Goal: Task Accomplishment & Management: Complete application form

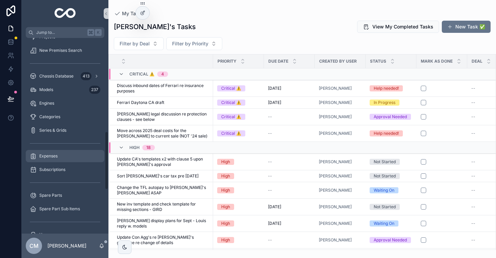
click at [53, 155] on span "Expenses" at bounding box center [48, 155] width 18 height 5
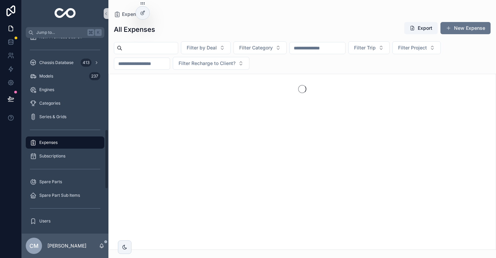
scroll to position [299, 0]
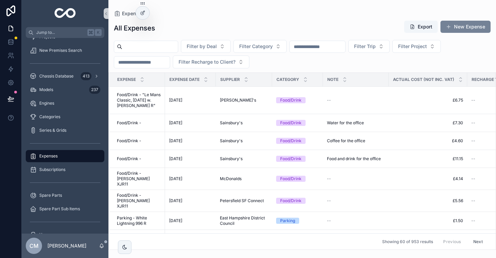
click at [461, 29] on button "New Expense" at bounding box center [465, 27] width 50 height 12
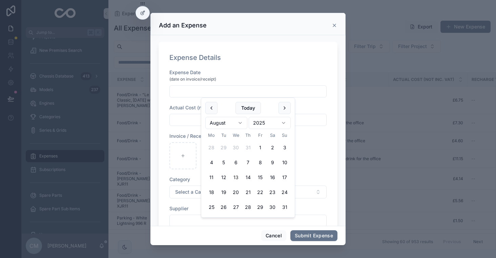
click at [258, 90] on input "scrollable content" at bounding box center [248, 91] width 156 height 9
click at [244, 109] on button "Today" at bounding box center [247, 108] width 25 height 12
type input "**********"
click at [181, 120] on input "scrollable content" at bounding box center [248, 119] width 156 height 9
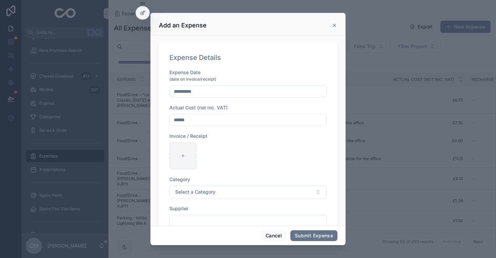
type input "******"
click at [186, 154] on div "scrollable content" at bounding box center [182, 155] width 27 height 27
type input "**********"
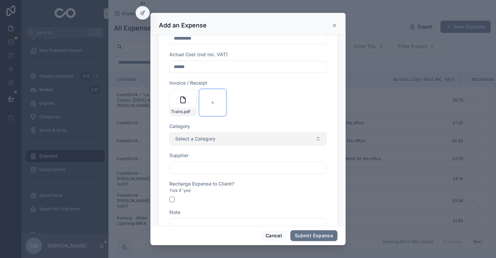
scroll to position [61, 0]
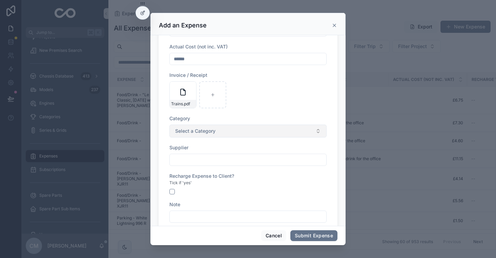
click at [209, 127] on button "Select a Category" at bounding box center [247, 131] width 157 height 13
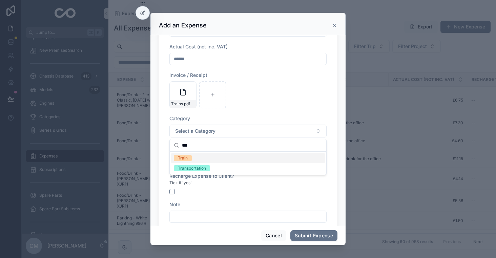
type input "***"
click at [200, 161] on div "Train" at bounding box center [248, 158] width 154 height 10
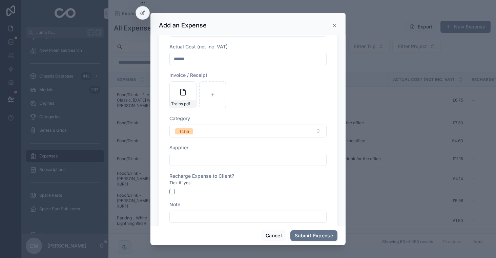
click at [192, 160] on input "scrollable content" at bounding box center [248, 159] width 156 height 9
type input "*********"
click at [288, 114] on div "**********" at bounding box center [247, 174] width 157 height 332
click at [215, 160] on input "*********" at bounding box center [248, 159] width 156 height 9
click at [241, 185] on div "Tick if 'yes'" at bounding box center [247, 182] width 157 height 7
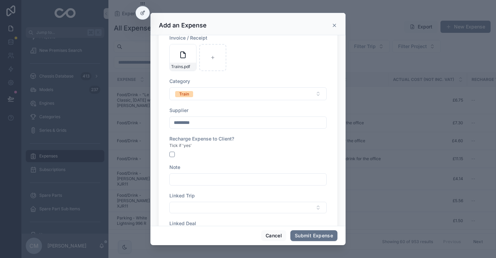
scroll to position [107, 0]
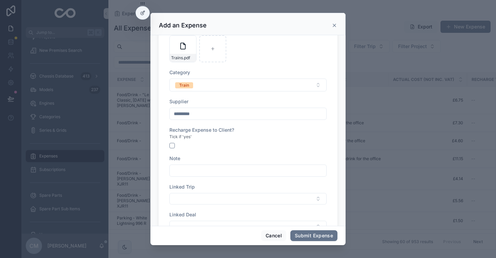
click at [207, 175] on input "scrollable content" at bounding box center [248, 170] width 156 height 9
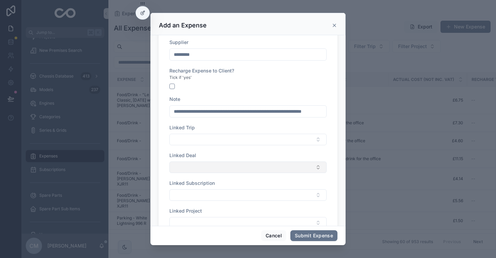
scroll to position [170, 0]
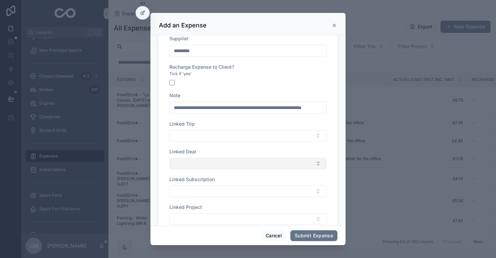
type input "**********"
click at [203, 163] on button "Select Button" at bounding box center [247, 164] width 157 height 12
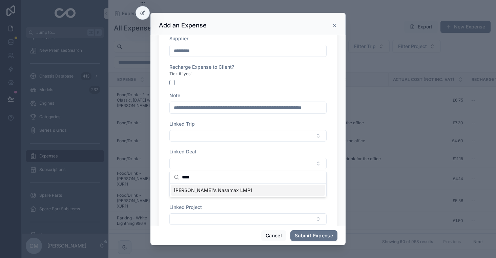
type input "****"
click at [207, 193] on span "[PERSON_NAME]'s Nasamax LMP1" at bounding box center [213, 190] width 79 height 7
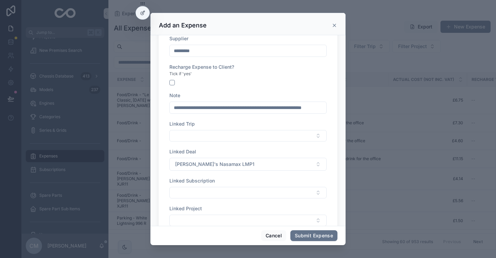
click at [234, 204] on div "**********" at bounding box center [247, 66] width 157 height 334
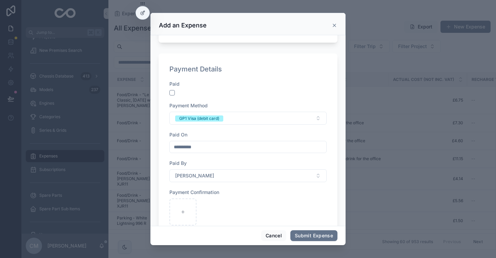
scroll to position [383, 0]
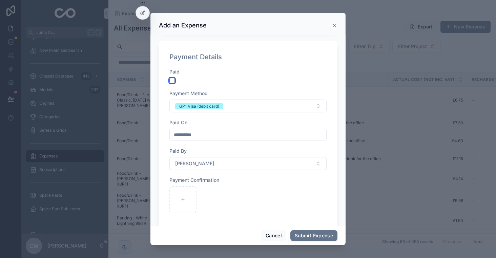
click at [172, 81] on button "scrollable content" at bounding box center [171, 80] width 5 height 5
click at [193, 113] on div "**********" at bounding box center [247, 144] width 157 height 152
click at [202, 108] on div "GP1 Visa (debit card)" at bounding box center [199, 106] width 40 height 6
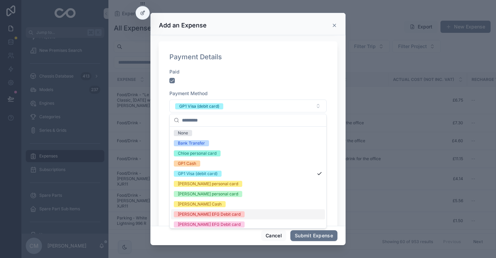
click at [206, 212] on div "[PERSON_NAME] EFG Debit card" at bounding box center [209, 214] width 63 height 6
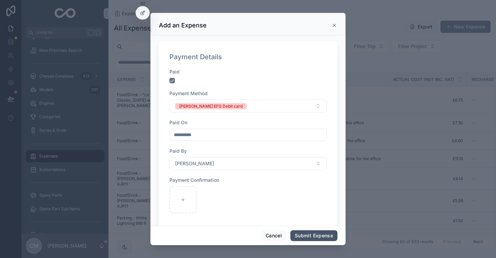
click at [302, 233] on button "Submit Expense" at bounding box center [313, 235] width 47 height 11
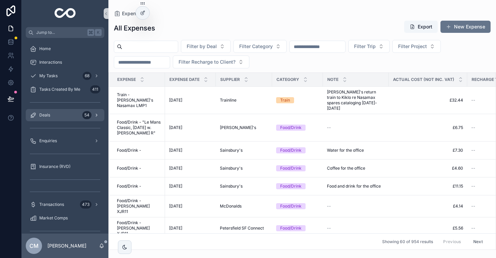
click at [43, 113] on span "Deals" at bounding box center [44, 114] width 11 height 5
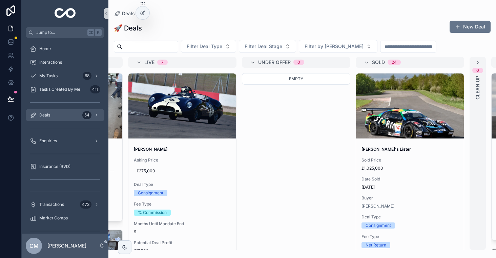
scroll to position [0, 222]
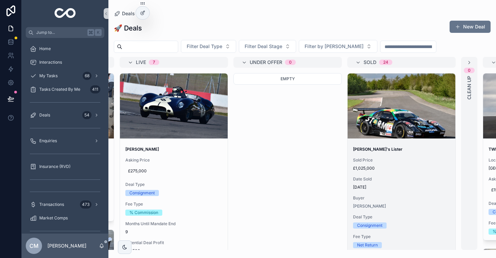
click at [411, 152] on span "[PERSON_NAME]'s Lister" at bounding box center [401, 149] width 97 height 5
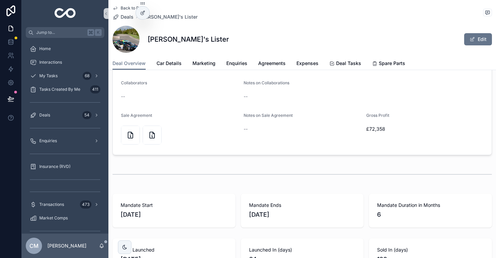
scroll to position [805, 0]
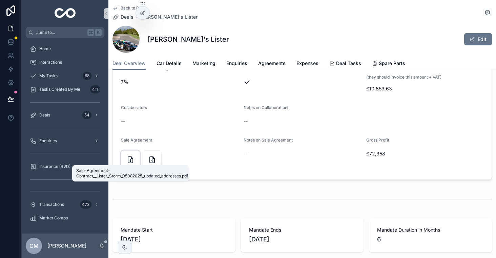
click at [130, 156] on icon "scrollable content" at bounding box center [130, 160] width 8 height 8
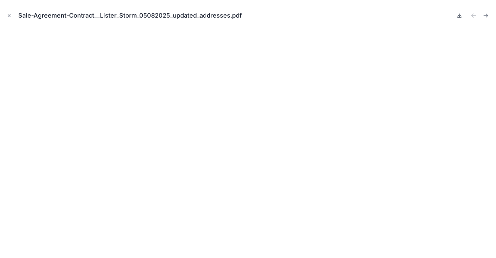
click at [459, 17] on icon at bounding box center [458, 15] width 5 height 5
click at [459, 15] on icon at bounding box center [458, 15] width 5 height 5
click at [9, 15] on icon "Close modal" at bounding box center [9, 16] width 2 height 2
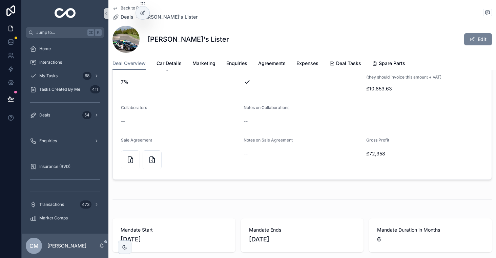
click at [476, 44] on button "Edit" at bounding box center [478, 39] width 28 height 12
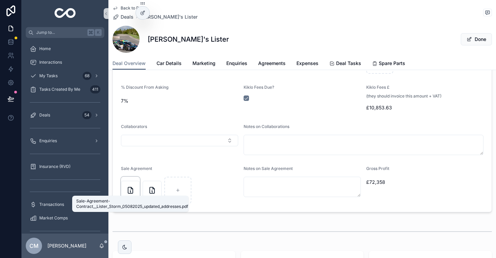
click at [132, 191] on icon "scrollable content" at bounding box center [130, 190] width 5 height 6
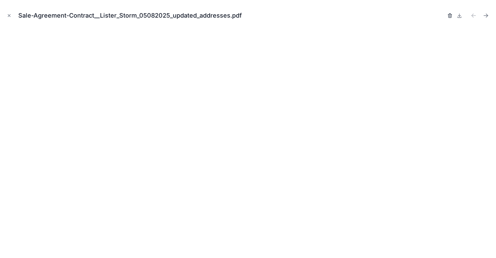
click at [448, 15] on icon "button" at bounding box center [449, 16] width 3 height 3
click at [441, 17] on icon "button" at bounding box center [442, 15] width 5 height 5
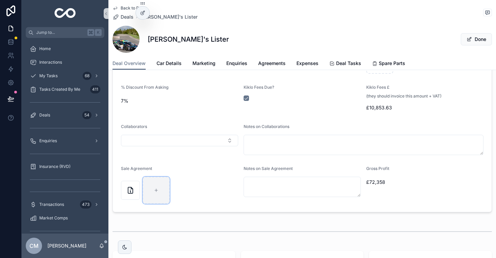
click at [156, 191] on icon "scrollable content" at bounding box center [156, 190] width 5 height 5
type input "**********"
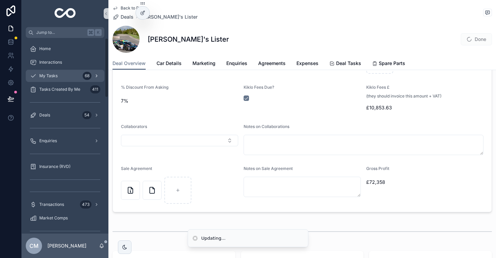
click at [55, 73] on span "My Tasks" at bounding box center [48, 75] width 18 height 5
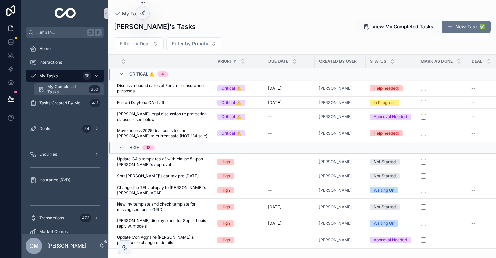
click at [67, 87] on span "My Completed Tasks" at bounding box center [66, 89] width 39 height 11
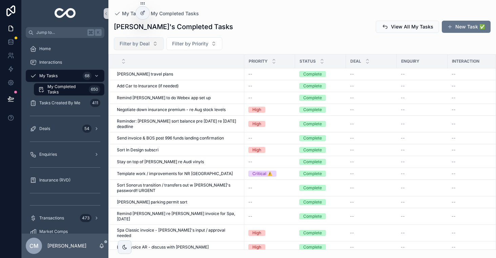
click at [140, 43] on span "Filter by Deal" at bounding box center [134, 43] width 30 height 7
click at [206, 34] on div "[PERSON_NAME]'s Completed Tasks View All My Tasks New Task ✅ Filter by Deal Fil…" at bounding box center [301, 133] width 387 height 234
click at [195, 43] on span "Filter by Priority" at bounding box center [190, 43] width 36 height 7
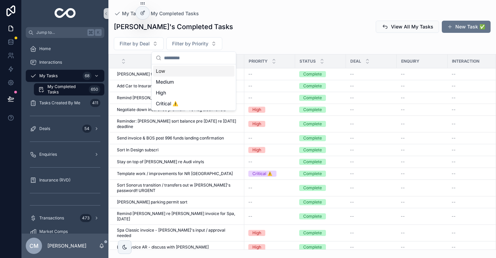
click at [258, 34] on div "[PERSON_NAME]'s Completed Tasks View All My Tasks New Task ✅ Filter by Deal Fil…" at bounding box center [301, 133] width 387 height 234
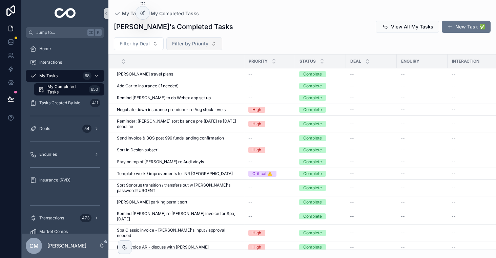
click at [193, 42] on span "Filter by Priority" at bounding box center [190, 43] width 36 height 7
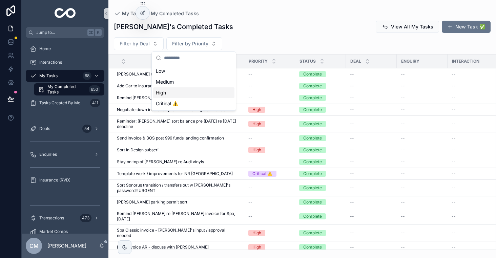
click at [177, 90] on div "High" at bounding box center [193, 92] width 81 height 11
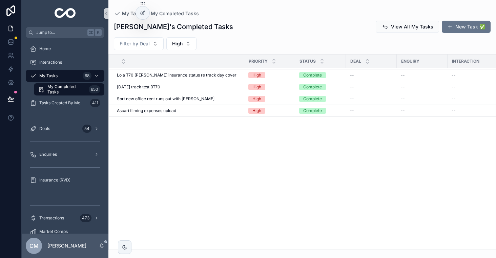
scroll to position [371, 0]
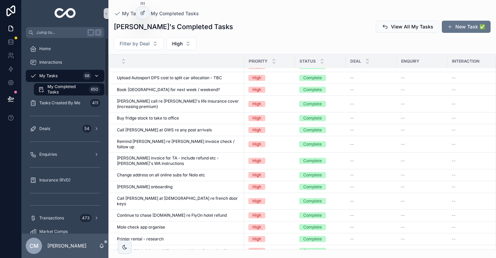
click at [59, 75] on div "My Tasks 68" at bounding box center [65, 75] width 70 height 11
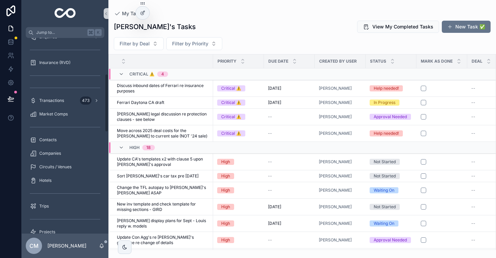
scroll to position [120, 0]
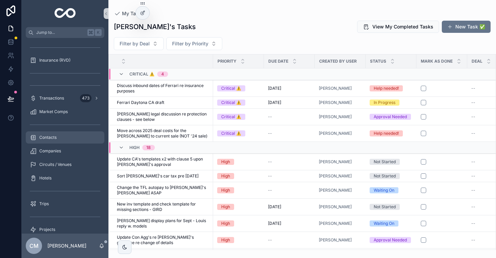
click at [47, 133] on div "Contacts" at bounding box center [65, 137] width 70 height 11
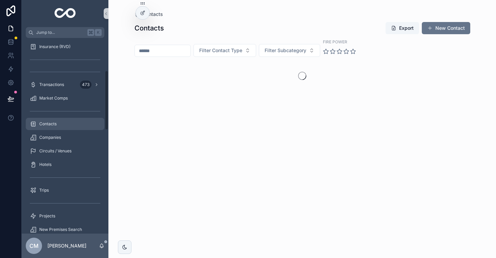
scroll to position [106, 0]
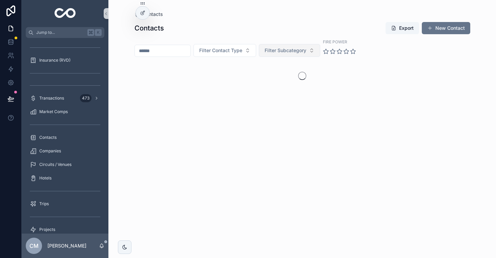
click at [288, 45] on button "Filter Subcategory" at bounding box center [289, 50] width 61 height 13
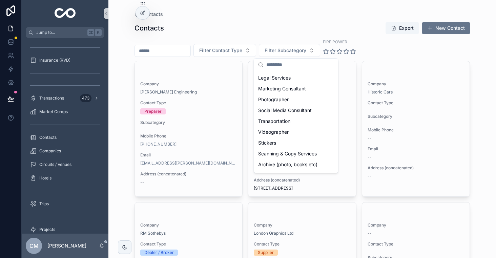
scroll to position [103, 0]
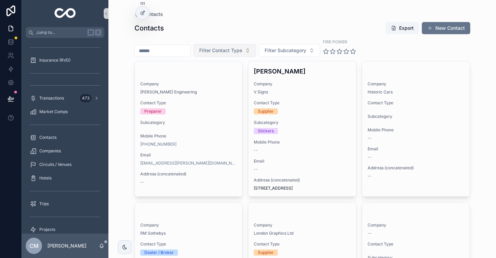
click at [232, 49] on span "Filter Contact Type" at bounding box center [220, 50] width 43 height 7
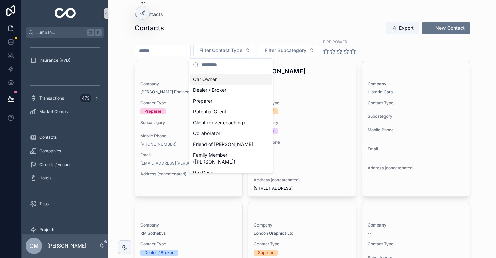
scroll to position [0, 0]
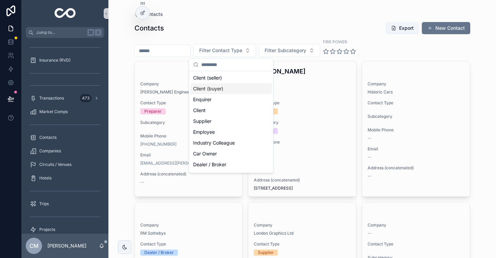
click at [232, 89] on div "Client (buyer)" at bounding box center [230, 88] width 81 height 11
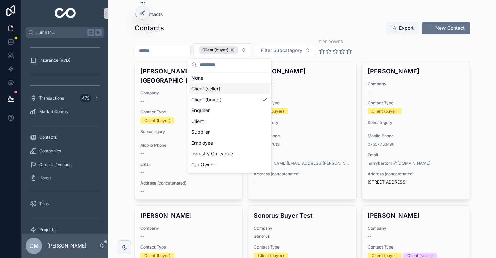
click at [311, 15] on div "Contacts" at bounding box center [301, 14] width 335 height 7
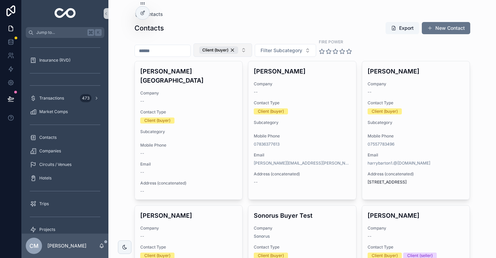
click at [235, 46] on button "Client (buyer)" at bounding box center [222, 50] width 59 height 14
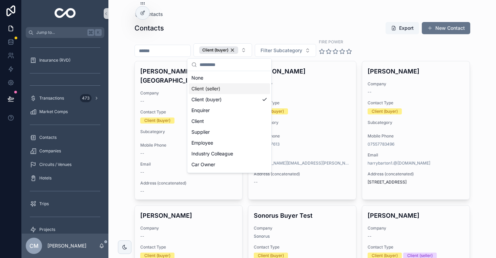
click at [223, 91] on div "Client (seller)" at bounding box center [229, 88] width 81 height 11
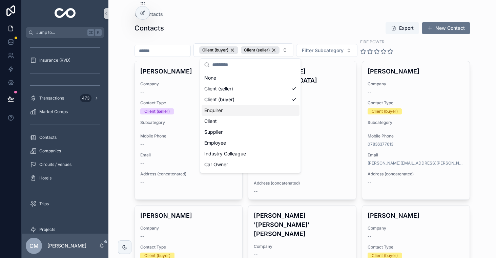
click at [123, 77] on div "Contacts Contacts Export New Contact Client (buyer) Client (seller) Filter Subc…" at bounding box center [301, 129] width 387 height 258
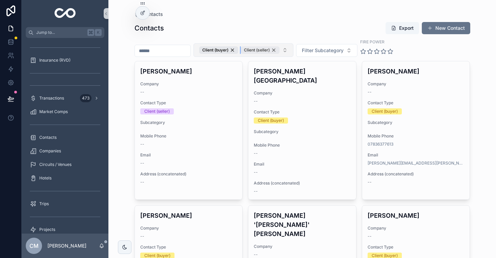
click at [273, 49] on div "Client (seller)" at bounding box center [260, 49] width 39 height 7
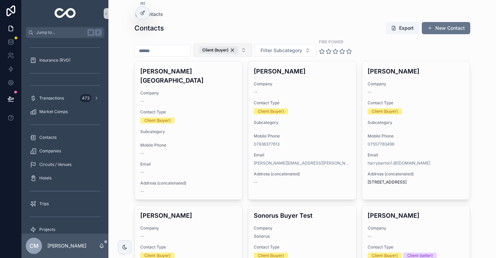
click at [231, 50] on div "Client (buyer)" at bounding box center [218, 49] width 39 height 7
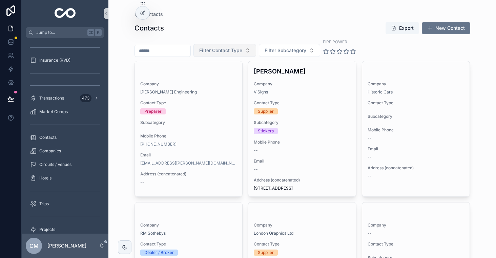
click at [234, 49] on span "Filter Contact Type" at bounding box center [220, 50] width 43 height 7
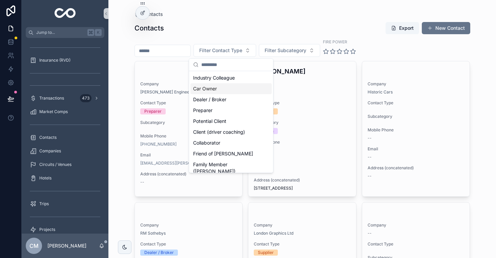
scroll to position [74, 0]
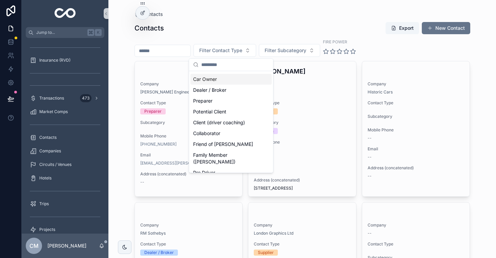
click at [222, 82] on div "Car Owner" at bounding box center [230, 79] width 81 height 11
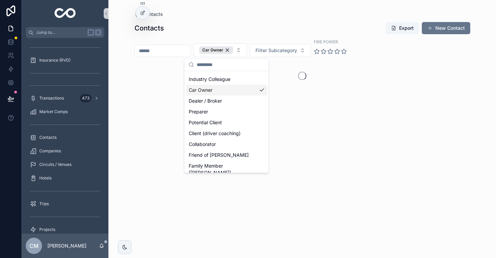
scroll to position [85, 0]
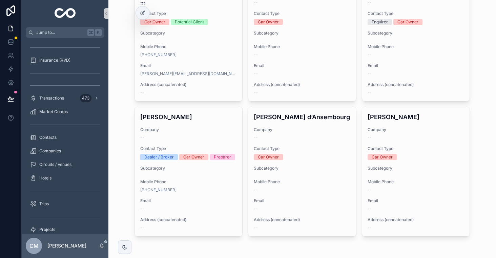
scroll to position [5109, 0]
